Goal: Use online tool/utility: Use online tool/utility

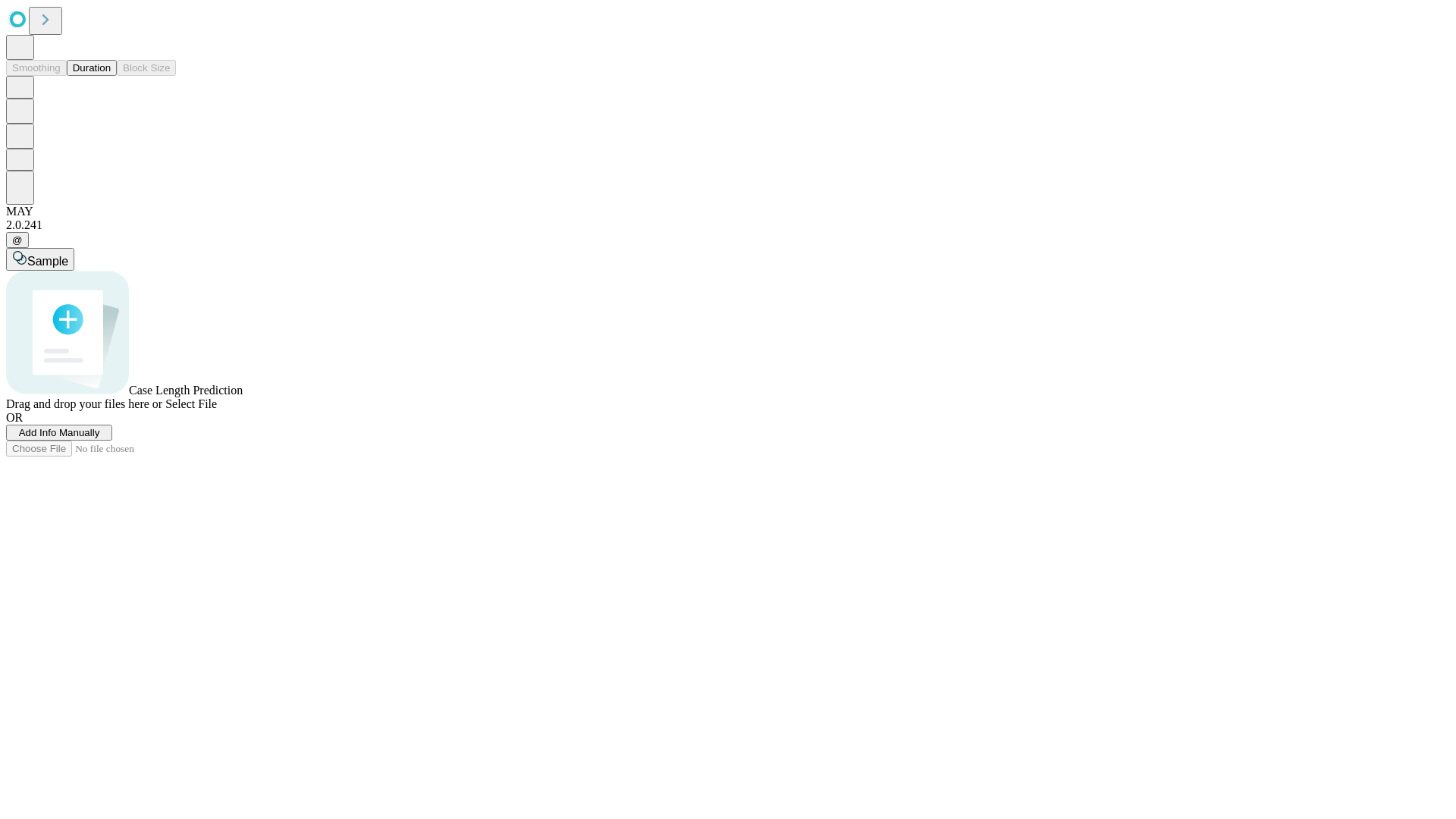
click at [100, 438] on span "Add Info Manually" at bounding box center [59, 433] width 81 height 12
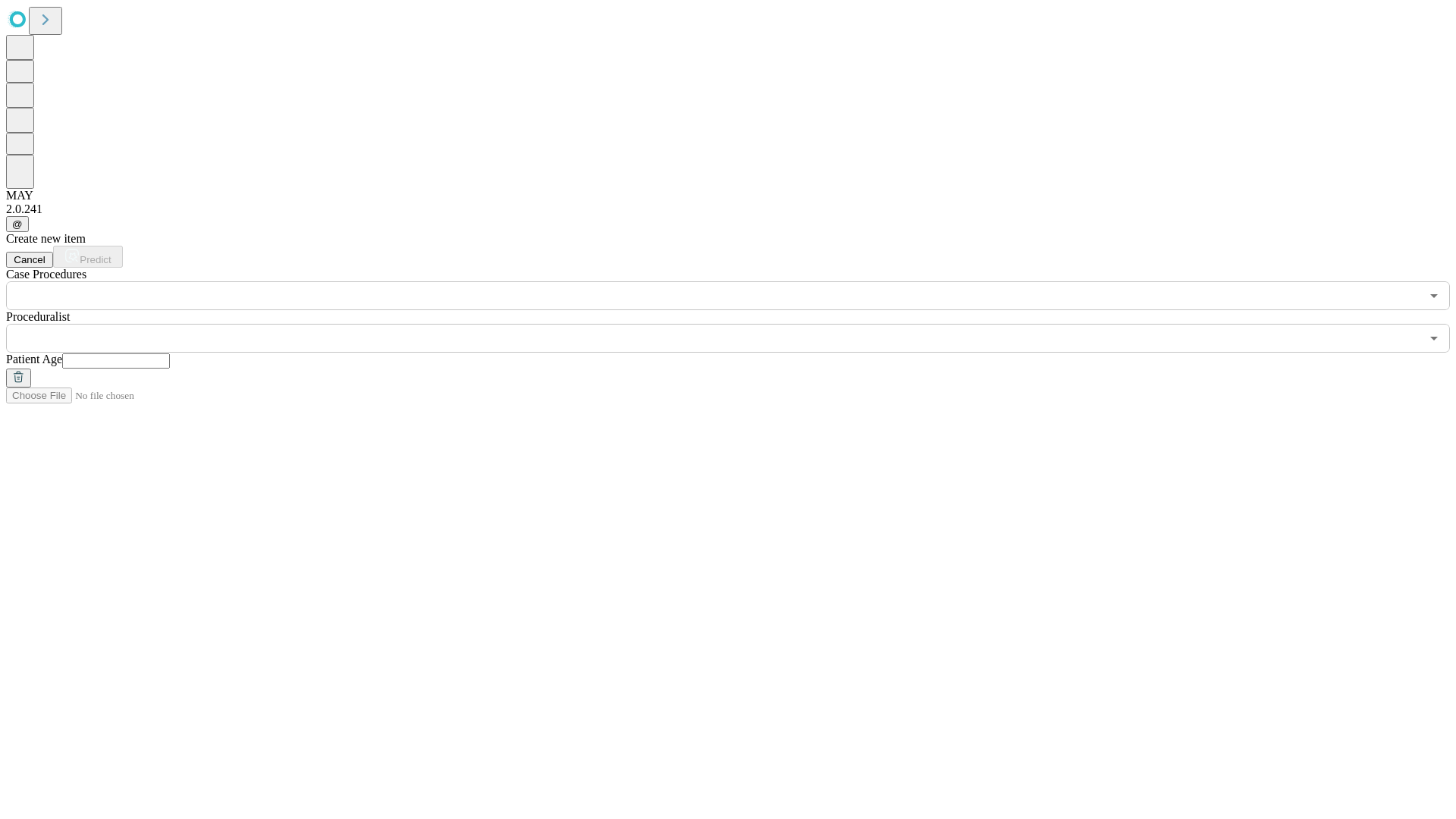
click at [170, 353] on input "text" at bounding box center [116, 360] width 107 height 15
type input "**"
click at [738, 324] on input "text" at bounding box center [713, 338] width 1414 height 29
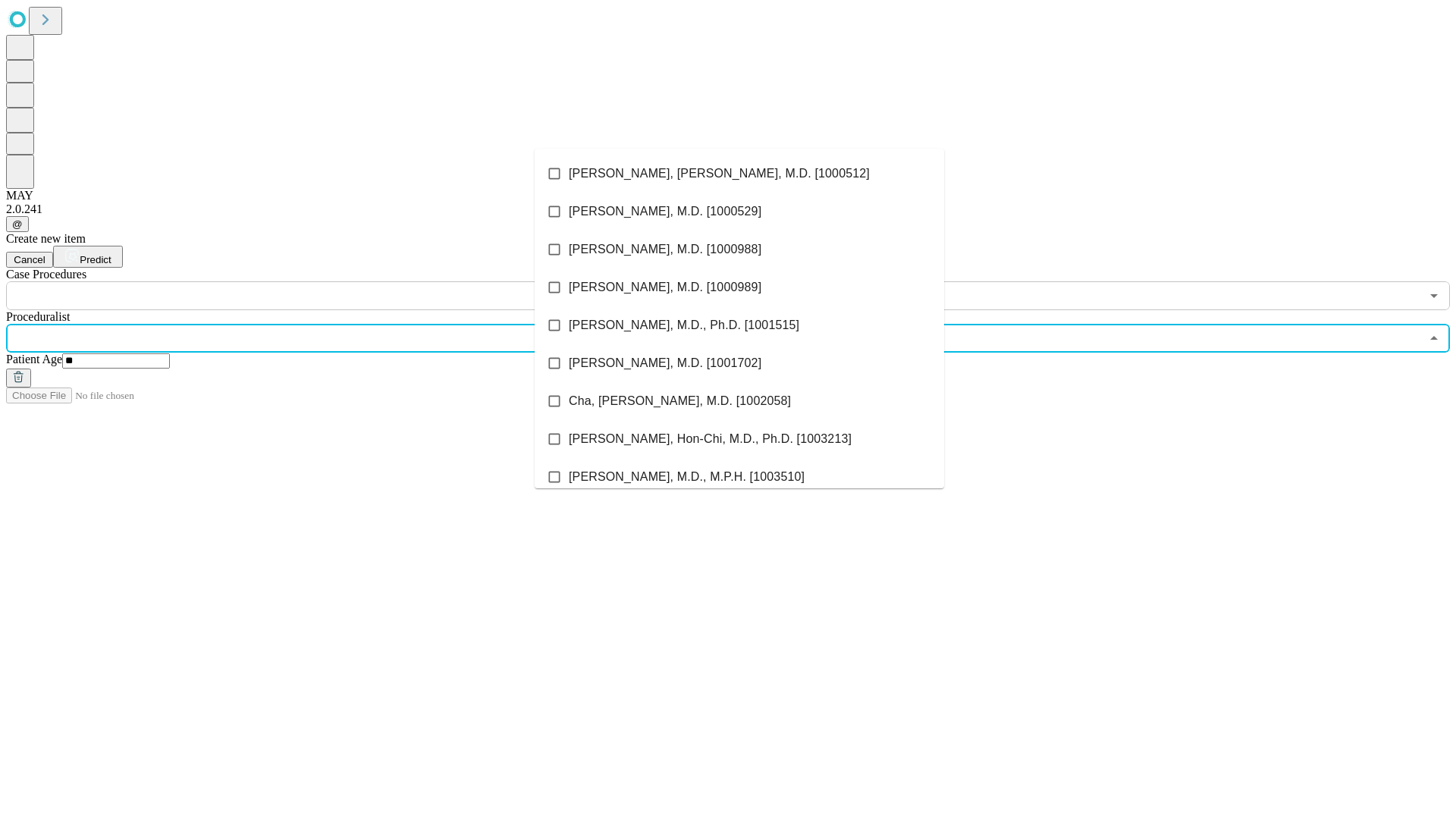
click at [739, 173] on li "[PERSON_NAME], [PERSON_NAME], M.D. [1000512]" at bounding box center [739, 173] width 409 height 38
click at [318, 282] on input "text" at bounding box center [713, 296] width 1414 height 29
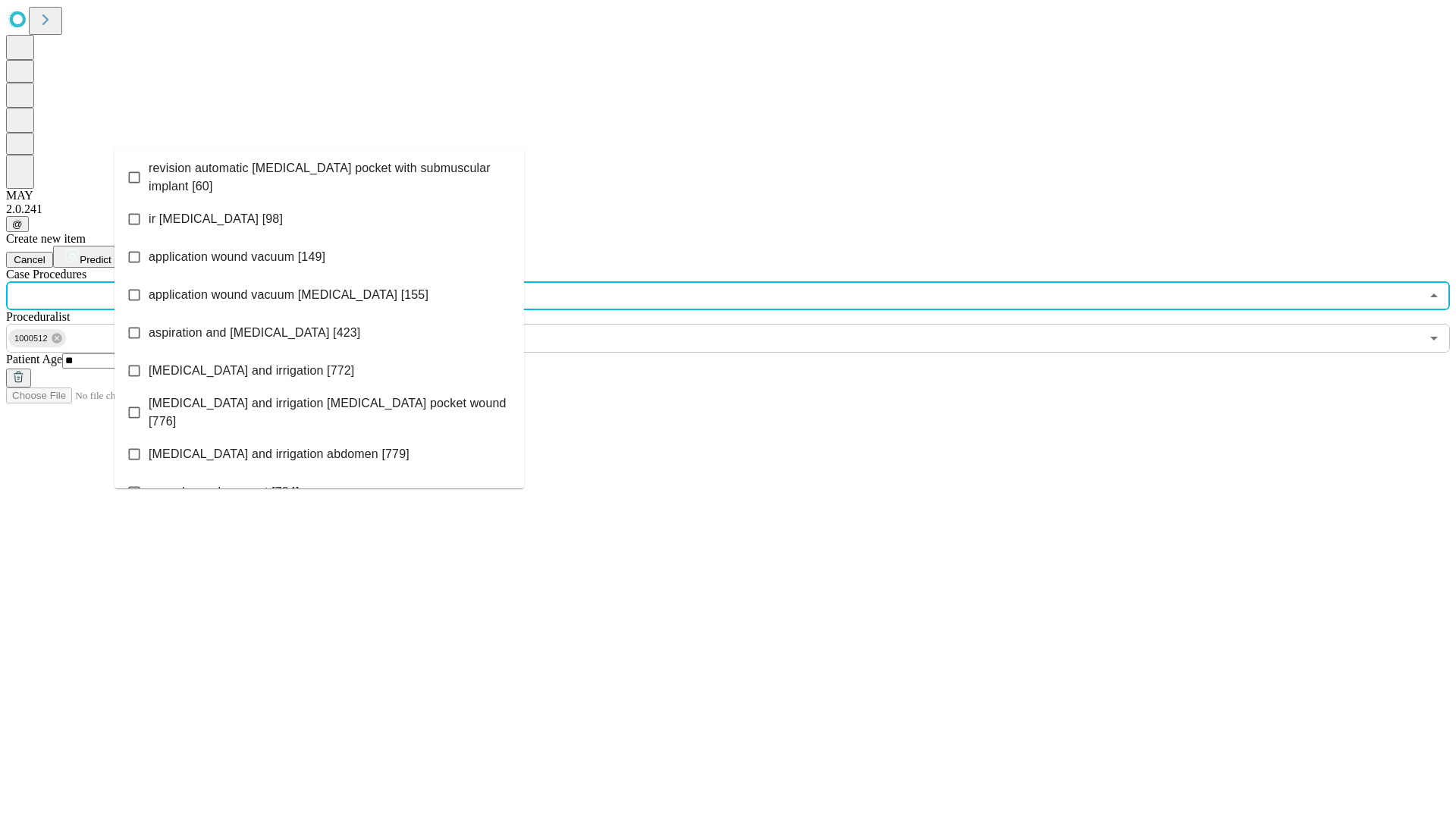
click at [319, 173] on span "revision automatic [MEDICAL_DATA] pocket with submuscular implant [60]" at bounding box center [330, 177] width 363 height 37
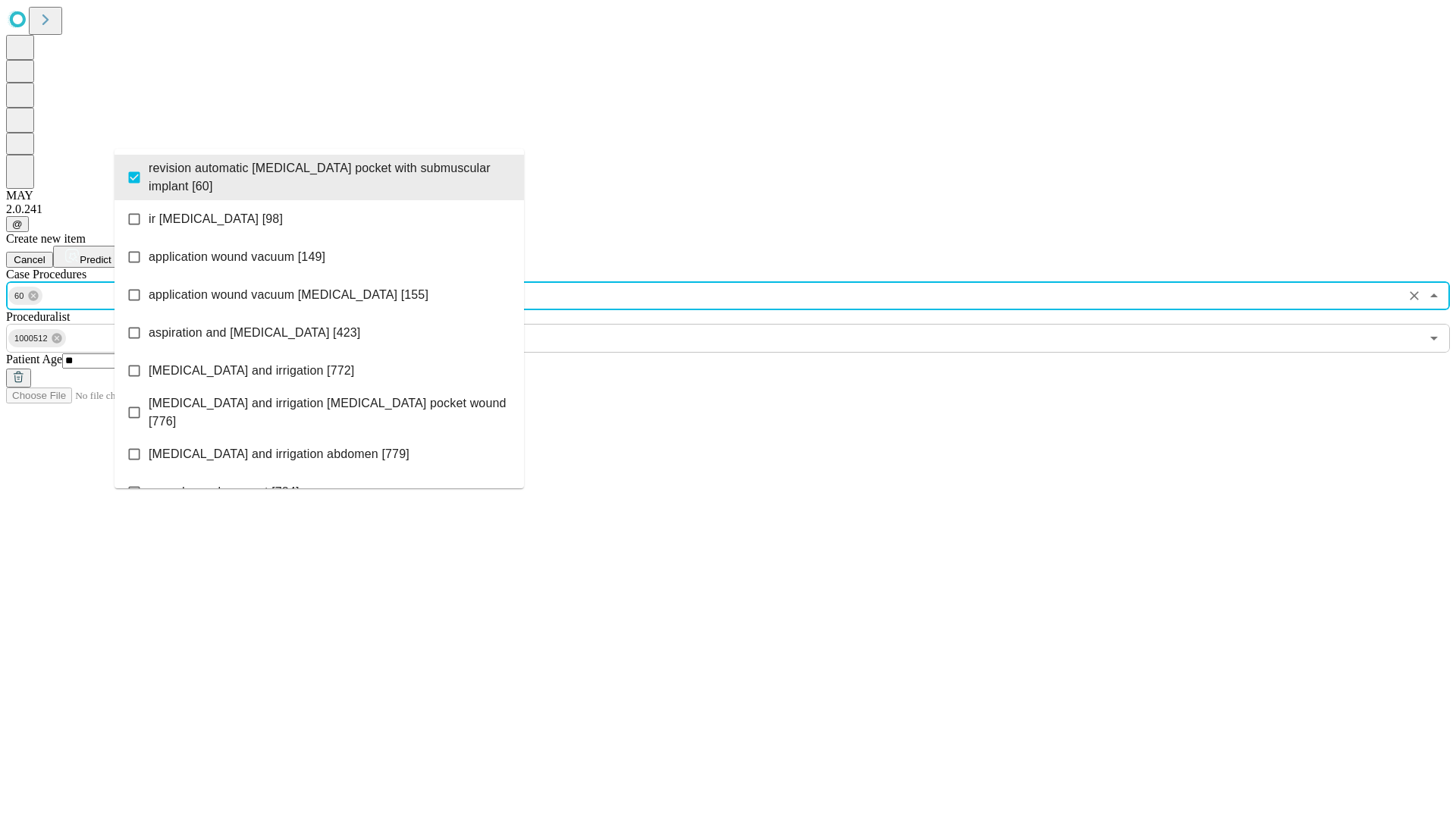
click at [111, 254] on span "Predict" at bounding box center [95, 259] width 31 height 12
